Goal: Transaction & Acquisition: Book appointment/travel/reservation

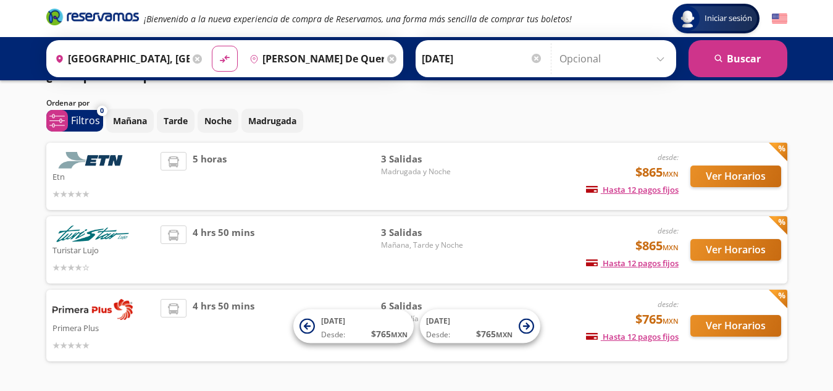
scroll to position [24, 0]
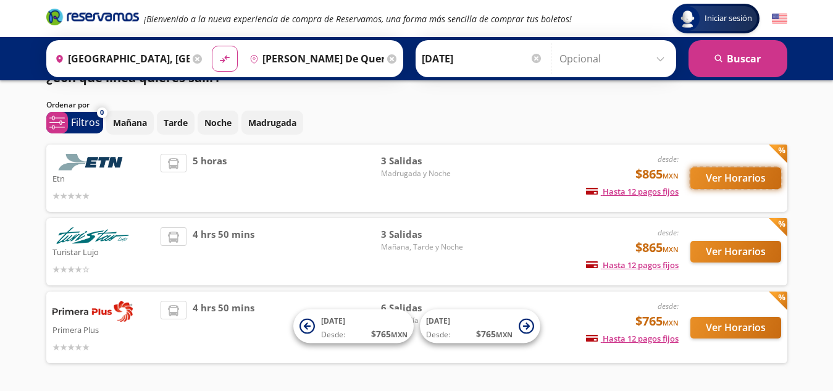
click at [706, 180] on button "Ver Horarios" at bounding box center [735, 178] width 91 height 22
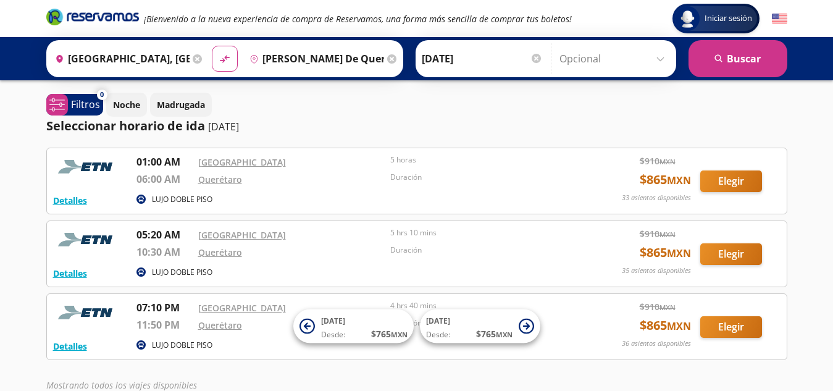
scroll to position [24, 0]
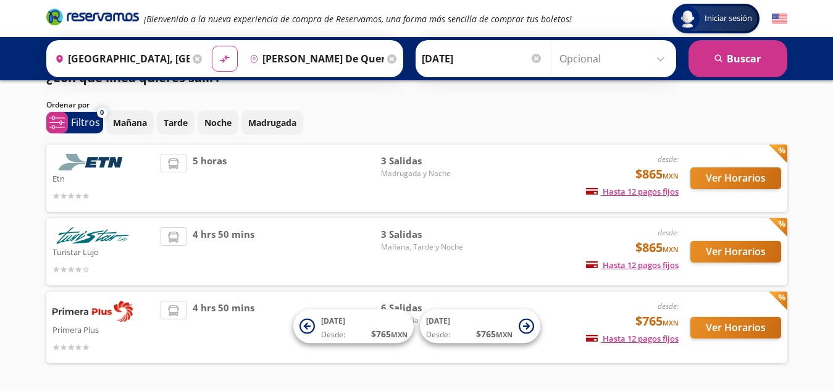
click at [99, 229] on img at bounding box center [92, 235] width 80 height 17
click at [716, 251] on button "Ver Horarios" at bounding box center [735, 252] width 91 height 22
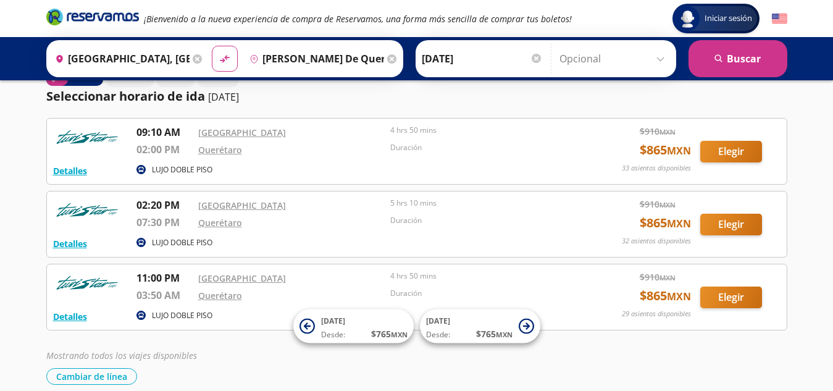
scroll to position [28, 0]
